Goal: Transaction & Acquisition: Purchase product/service

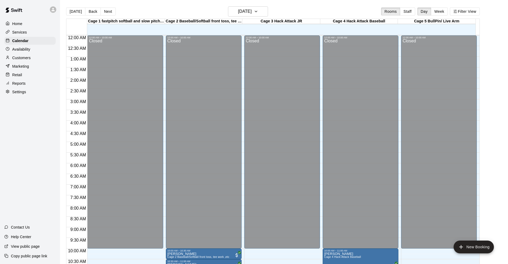
scroll to position [261, 0]
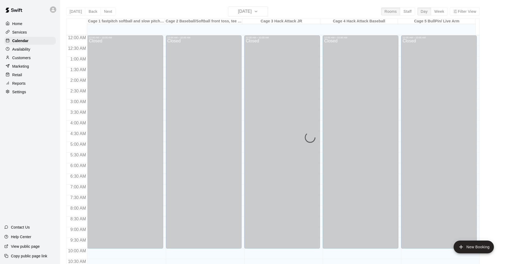
scroll to position [261, 0]
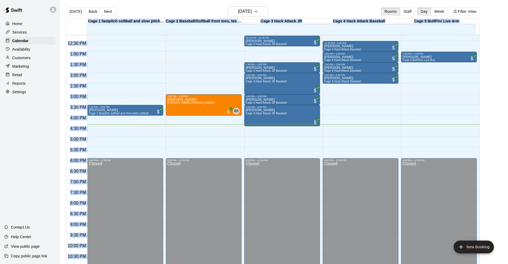
drag, startPoint x: 266, startPoint y: 128, endPoint x: 511, endPoint y: 117, distance: 245.1
click at [508, 98] on html "Home Services Calendar Availability Customers Marketing Retail Reports Settings…" at bounding box center [254, 136] width 508 height 273
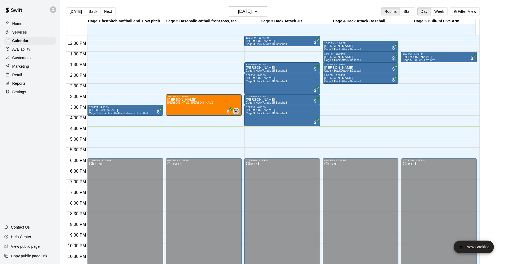
click at [23, 157] on div "Home Services Calendar Availability Customers Marketing Retail Reports Settings…" at bounding box center [30, 132] width 60 height 264
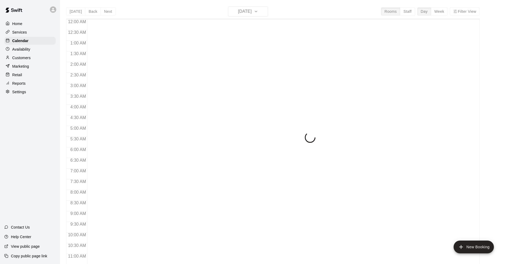
scroll to position [261, 0]
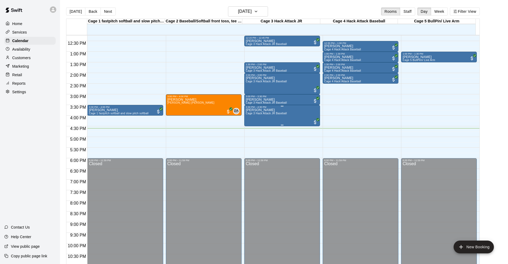
click at [296, 119] on div "Kristyn Henson Cage 3 Hack Attack JR Baseball" at bounding box center [282, 240] width 72 height 264
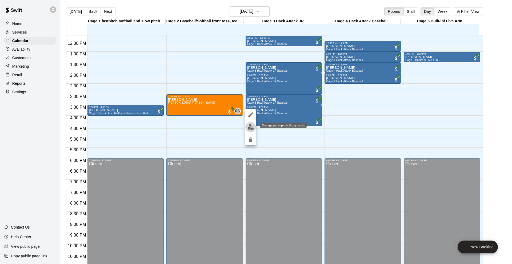
click at [251, 130] on button "edit" at bounding box center [250, 127] width 11 height 10
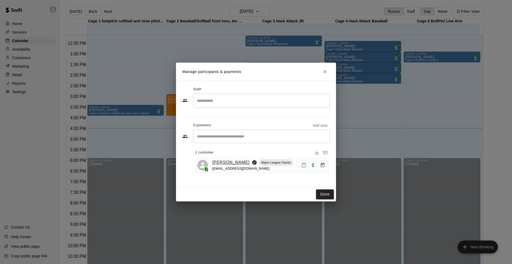
click at [240, 161] on link "Landyn Henson" at bounding box center [230, 162] width 37 height 7
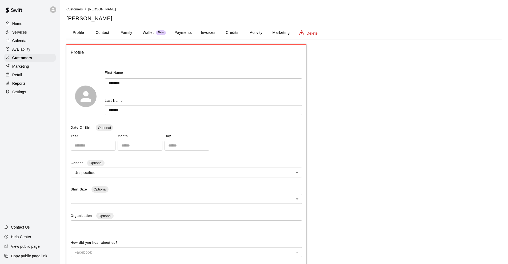
click at [172, 30] on button "Payments" at bounding box center [183, 32] width 26 height 13
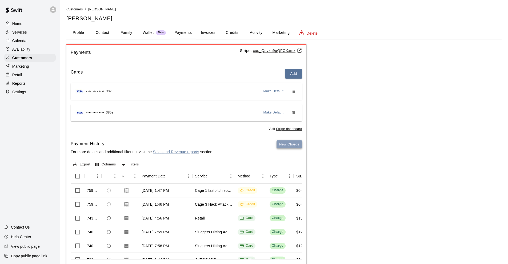
click at [293, 147] on button "New Charge" at bounding box center [289, 144] width 26 height 8
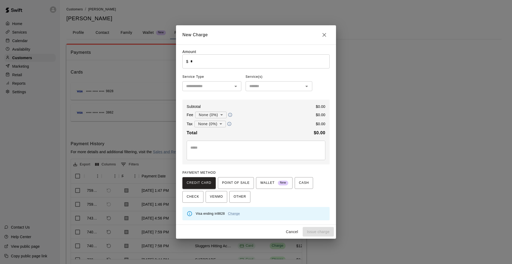
click at [225, 64] on input "*" at bounding box center [259, 61] width 139 height 14
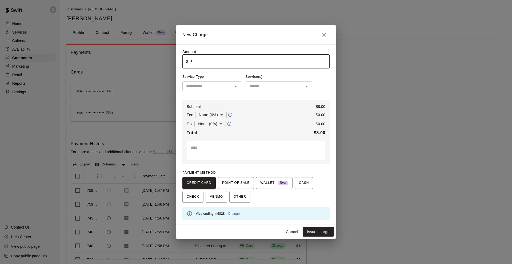
type input "****"
click at [186, 90] on input "text" at bounding box center [207, 86] width 47 height 7
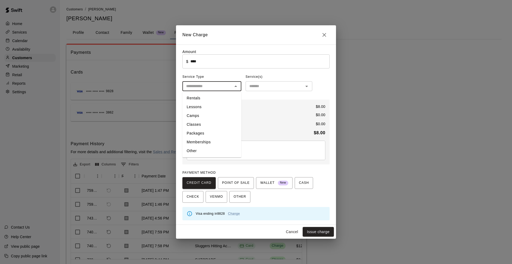
click at [208, 150] on li "Other" at bounding box center [211, 151] width 59 height 9
type input "*****"
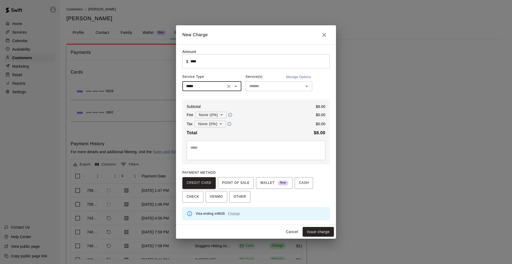
click at [253, 92] on div "Amount ​ $ **** ​ Service Type ***** ​ Service(s) Manage Options ​ Subtotal $ 8…" at bounding box center [255, 134] width 147 height 171
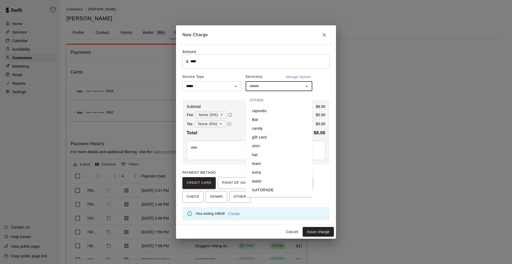
drag, startPoint x: 257, startPoint y: 88, endPoint x: 260, endPoint y: 87, distance: 3.6
click at [260, 87] on input "text" at bounding box center [274, 86] width 55 height 7
click at [272, 190] on li "GATORADE" at bounding box center [278, 190] width 67 height 9
type input "********"
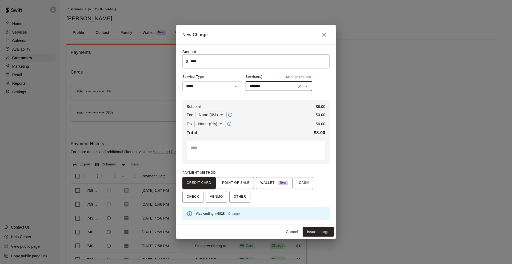
click at [216, 124] on body "Home Services Calendar Availability Customers Marketing Retail Reports Settings…" at bounding box center [256, 145] width 512 height 290
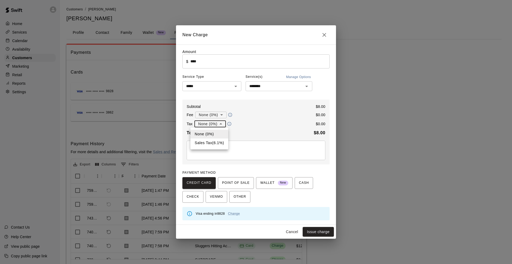
click at [212, 142] on li "Sales Tax ( 6.1 %)" at bounding box center [209, 143] width 38 height 9
type input "**********"
click at [310, 229] on button "Issue charge" at bounding box center [317, 232] width 31 height 10
type input "*"
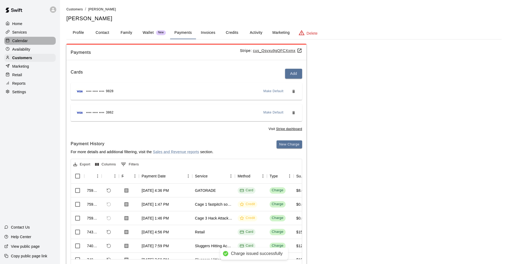
click at [38, 38] on div "Calendar" at bounding box center [29, 41] width 51 height 8
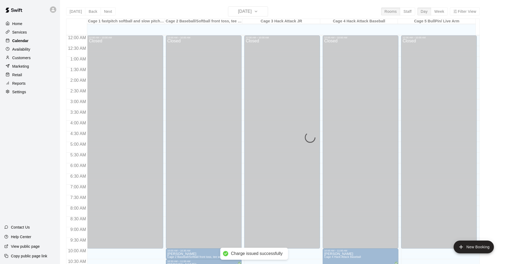
scroll to position [261, 0]
